Goal: Information Seeking & Learning: Learn about a topic

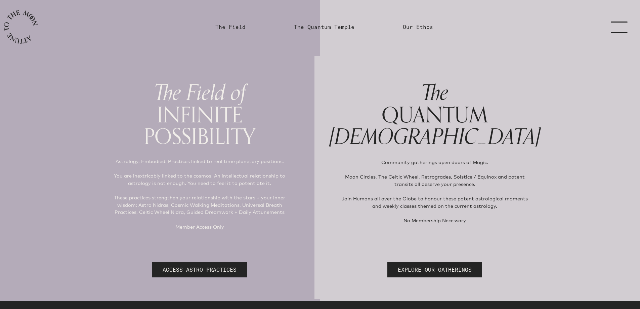
click at [609, 26] on link "menu" at bounding box center [623, 27] width 34 height 54
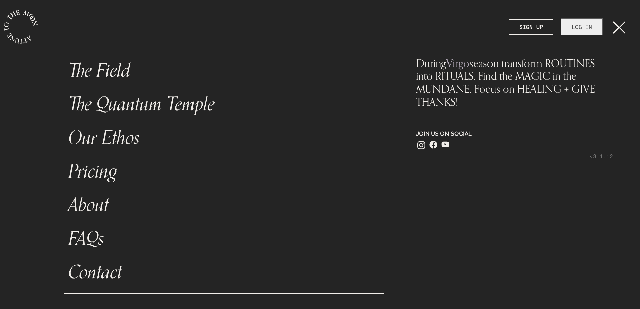
click at [585, 23] on link "LOG IN" at bounding box center [581, 26] width 41 height 15
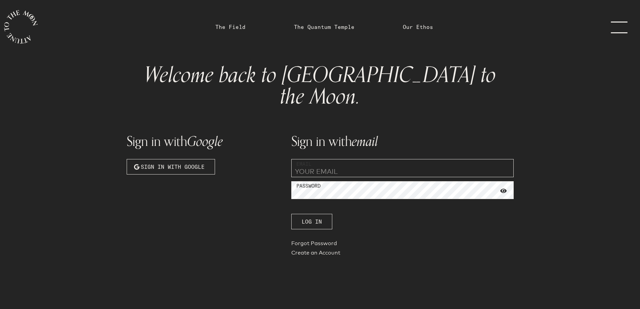
click at [328, 159] on input "email" at bounding box center [402, 168] width 222 height 18
click at [321, 159] on input "email" at bounding box center [402, 168] width 222 height 18
type input "[EMAIL_ADDRESS][DOMAIN_NAME]"
click at [314, 217] on span "Log In" at bounding box center [312, 221] width 20 height 8
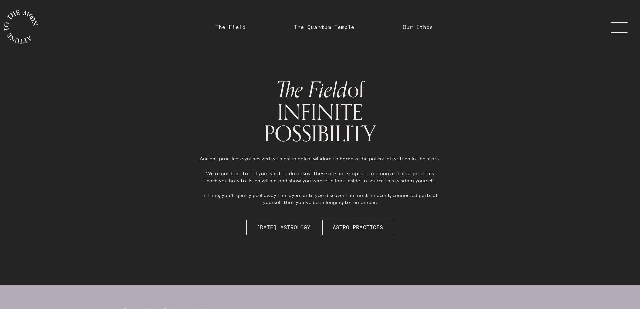
click at [280, 233] on button "[DATE] Astrology" at bounding box center [283, 226] width 75 height 15
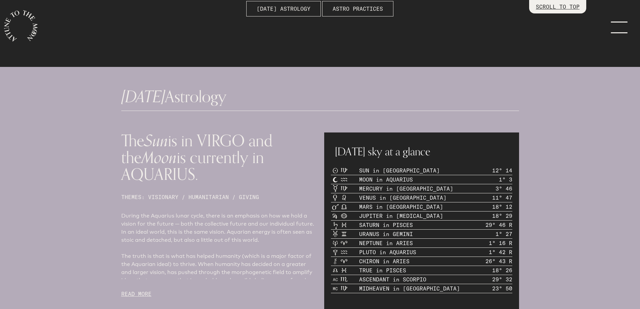
scroll to position [218, 0]
click at [134, 294] on p "READ MORE" at bounding box center [218, 294] width 195 height 8
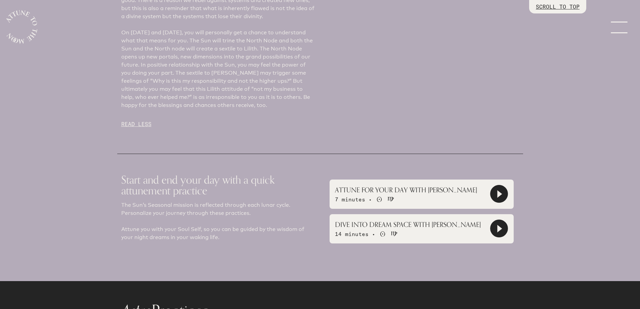
scroll to position [520, 0]
